Goal: Find specific page/section: Find specific page/section

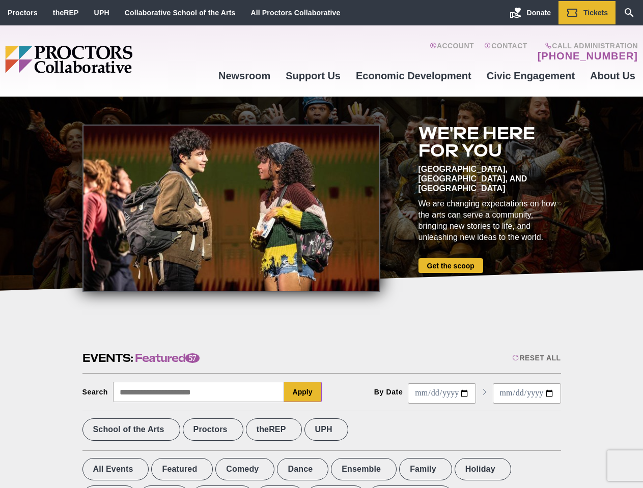
click at [321, 244] on div at bounding box center [231, 208] width 298 height 167
click at [535, 358] on div "Reset All" at bounding box center [536, 358] width 48 height 8
click at [303, 392] on button "Apply" at bounding box center [303, 392] width 38 height 20
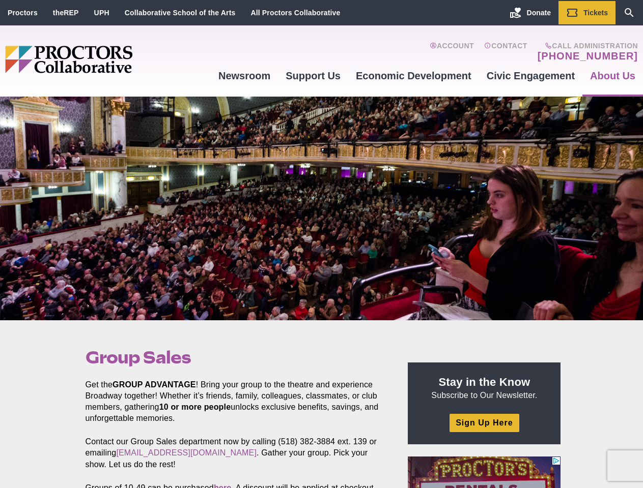
click at [321, 244] on div at bounding box center [321, 209] width 643 height 224
